Goal: Task Accomplishment & Management: Manage account settings

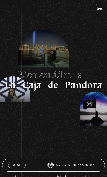
click at [16, 165] on span "Menu" at bounding box center [17, 165] width 9 height 3
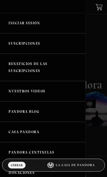
click at [38, 21] on link "Iniciar Sesión" at bounding box center [43, 23] width 86 height 20
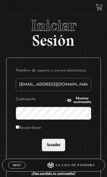
type input "oscarette24@gmail.com"
click at [53, 148] on input "Acceder" at bounding box center [54, 145] width 24 height 13
click at [53, 149] on input "Acceder" at bounding box center [54, 145] width 24 height 13
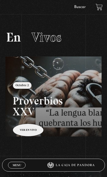
scroll to position [1, 0]
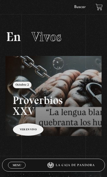
click at [26, 134] on link at bounding box center [58, 144] width 107 height 177
